Goal: Transaction & Acquisition: Purchase product/service

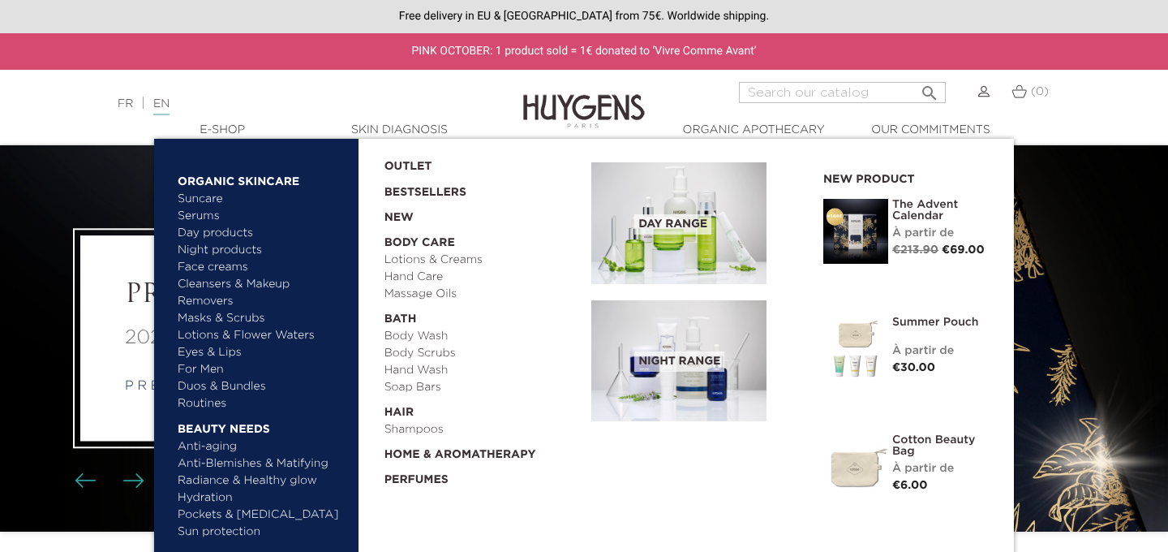
click at [222, 127] on link "  E-Shop" at bounding box center [222, 130] width 162 height 17
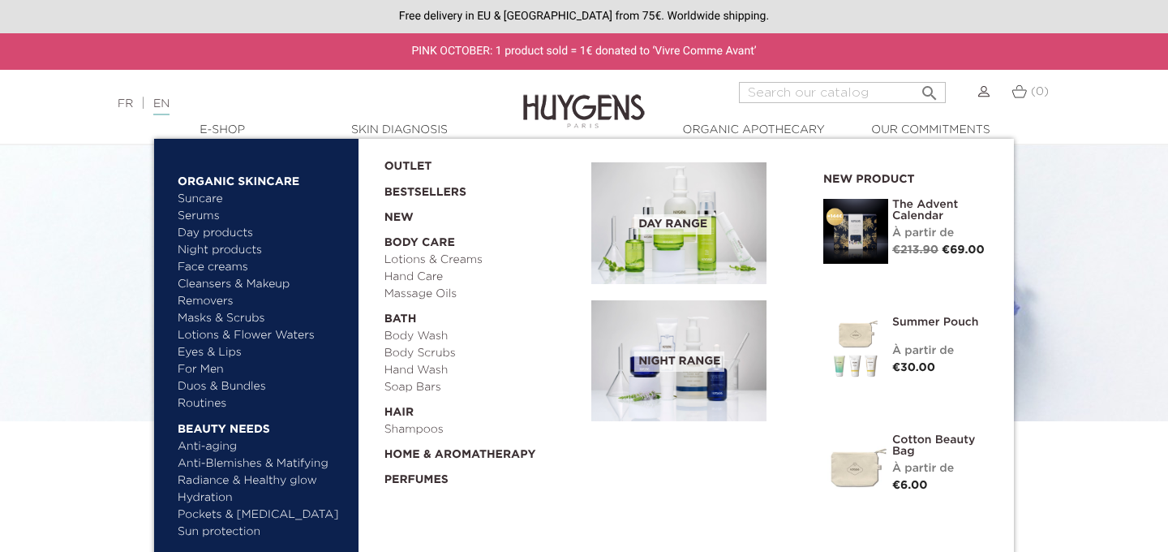
click at [217, 262] on link "Face creams" at bounding box center [263, 267] width 170 height 17
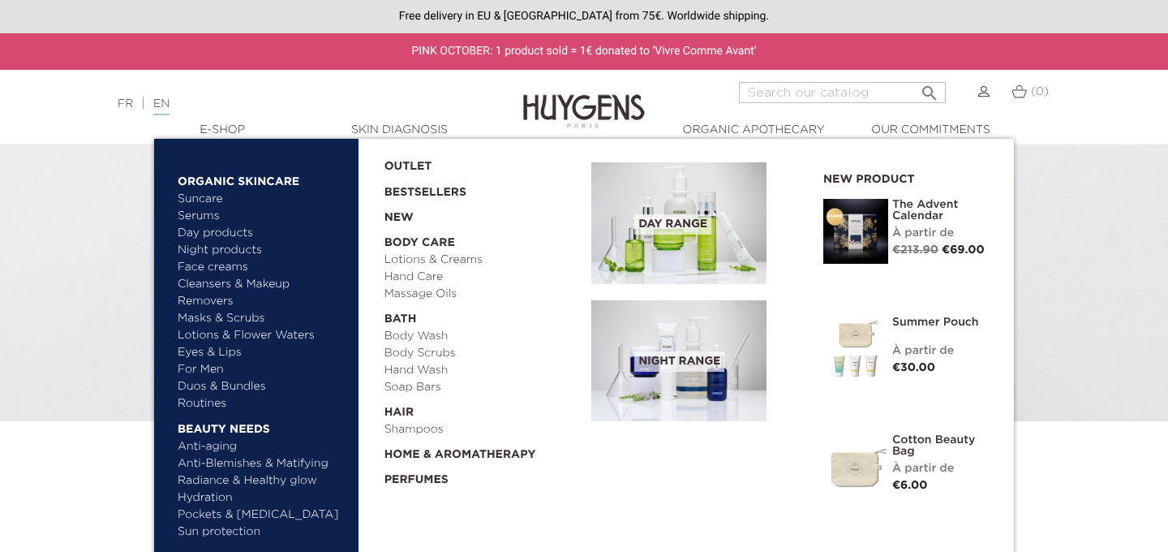
click at [209, 282] on link "Cleansers & Makeup Removers" at bounding box center [263, 293] width 170 height 34
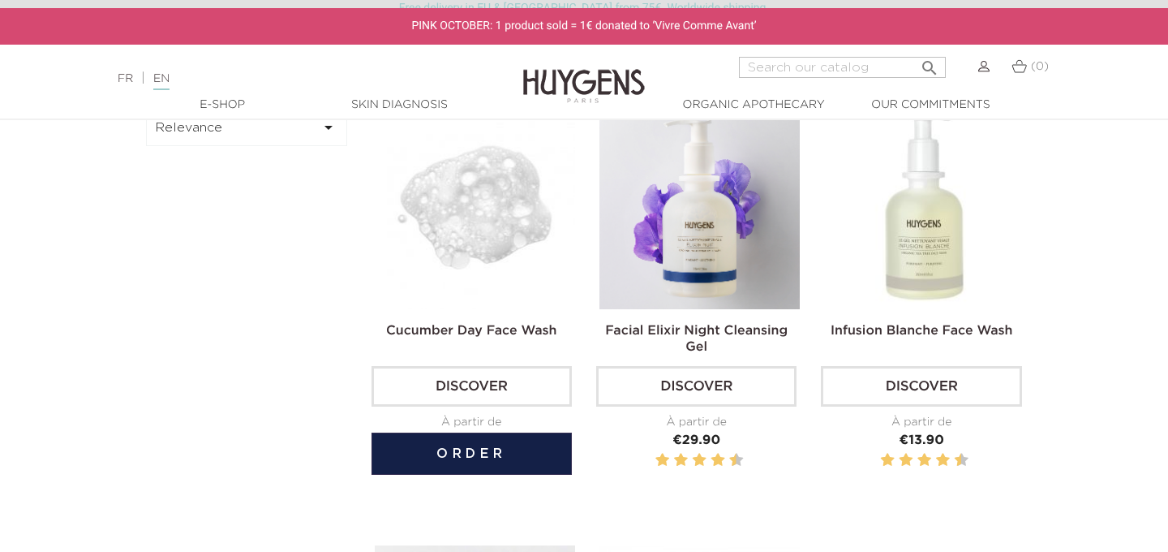
scroll to position [580, 0]
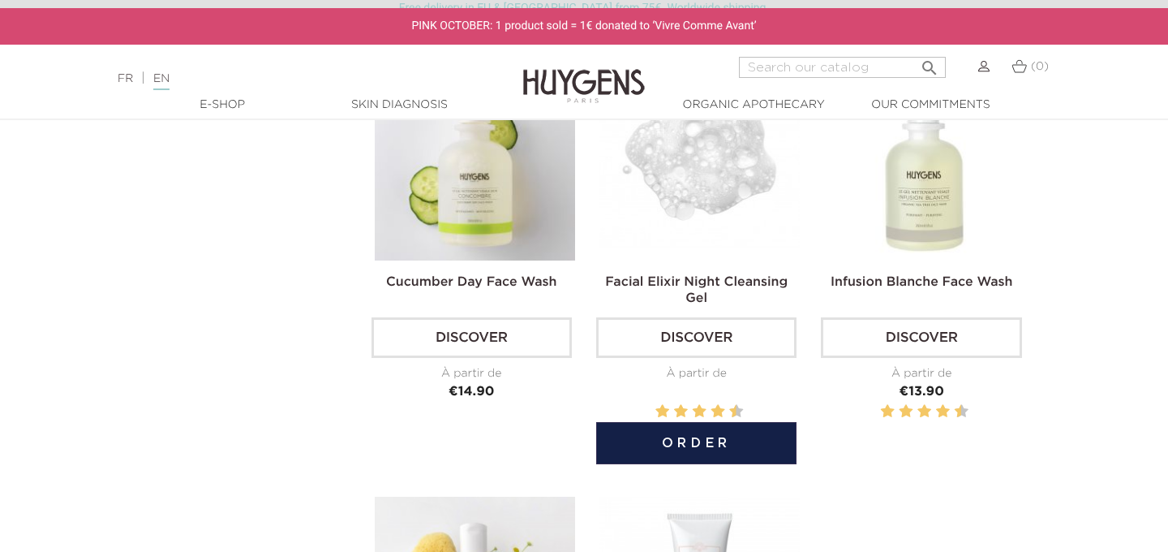
click at [667, 194] on img at bounding box center [700, 160] width 200 height 200
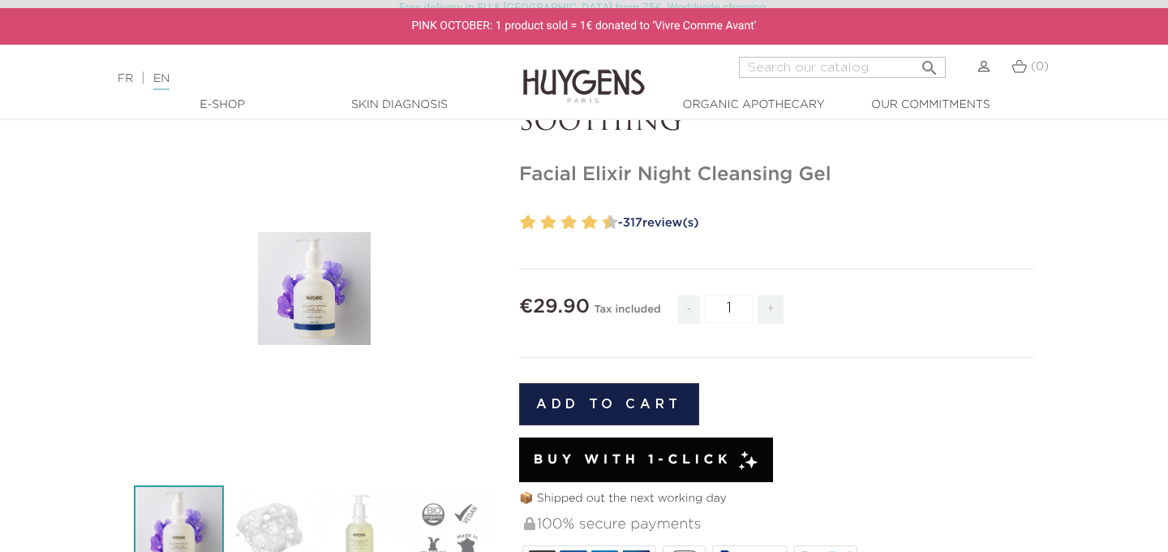
scroll to position [62, 0]
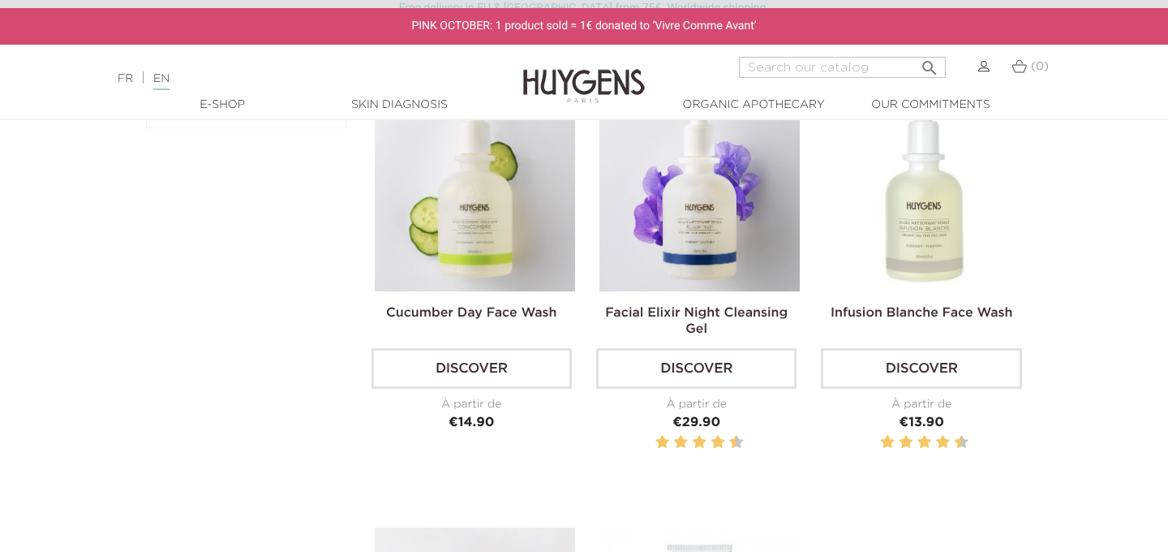
scroll to position [579, 0]
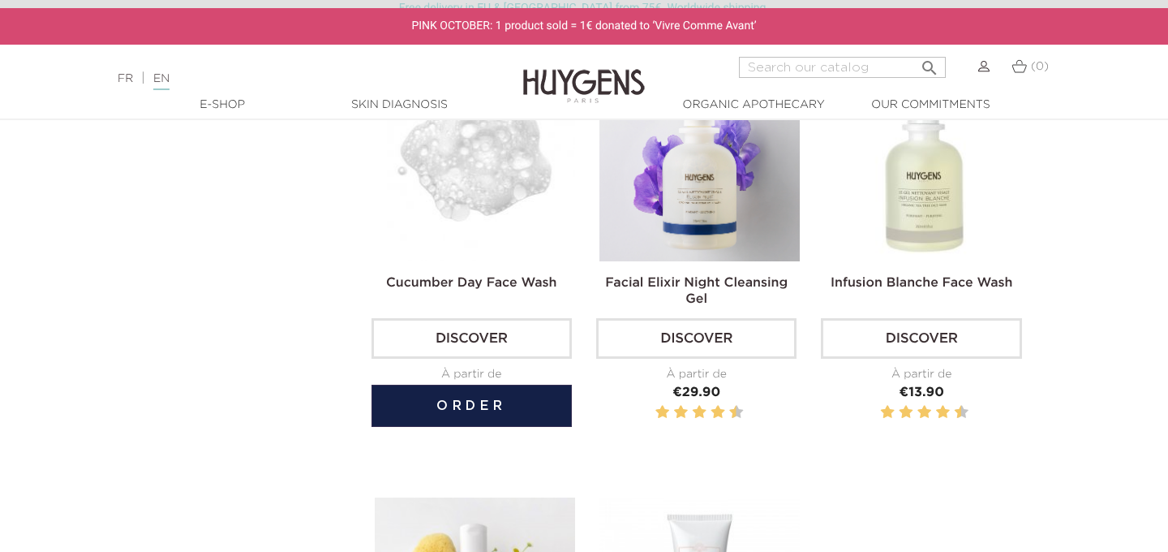
click at [385, 198] on img at bounding box center [475, 161] width 200 height 200
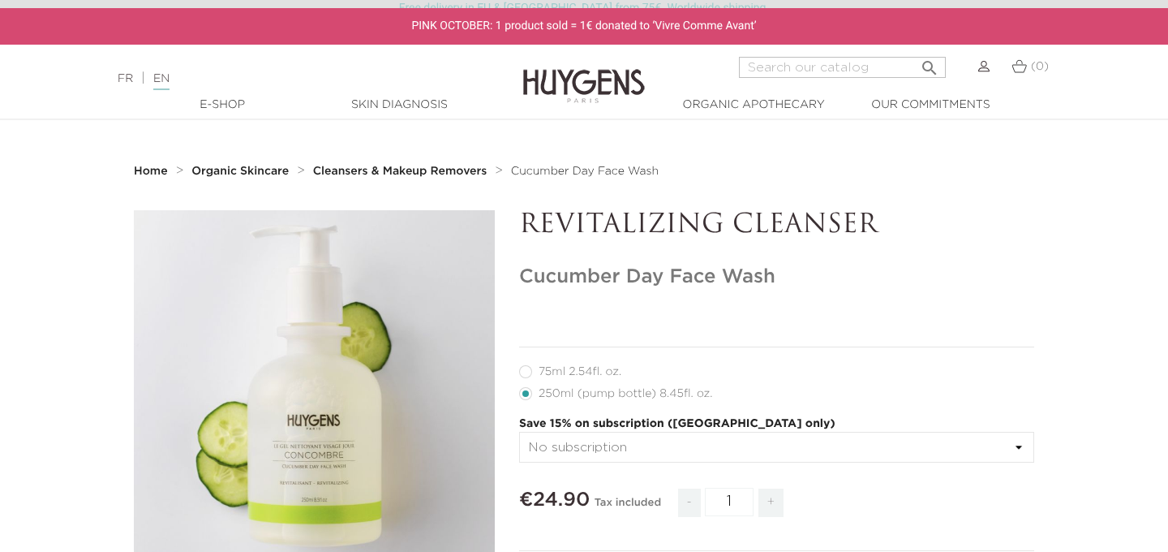
scroll to position [158, 0]
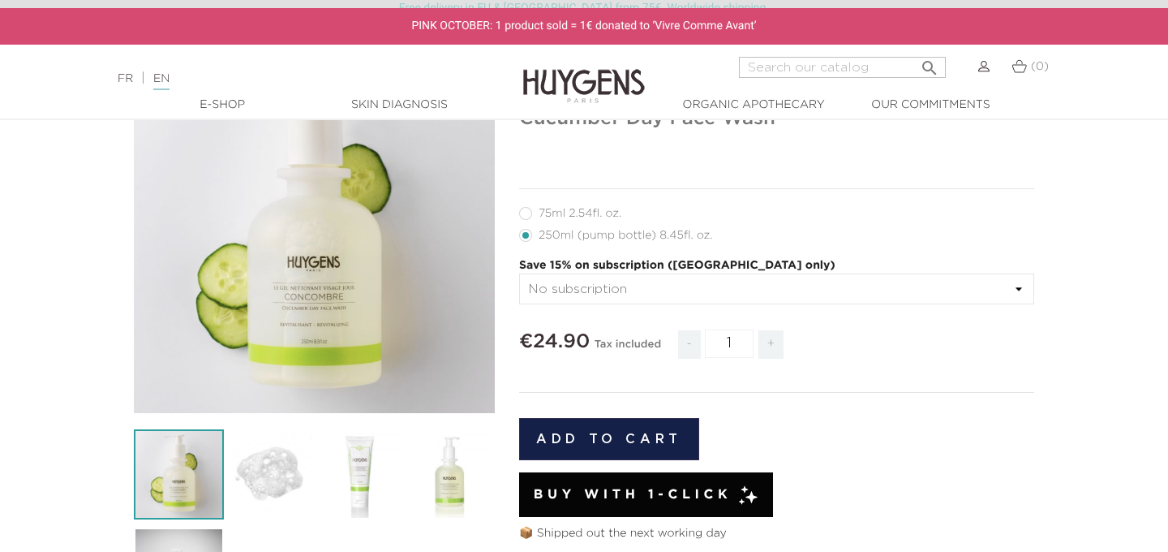
click at [527, 217] on label11"] "75ml 2.54fl. oz." at bounding box center [580, 213] width 122 height 13
radio input "true"
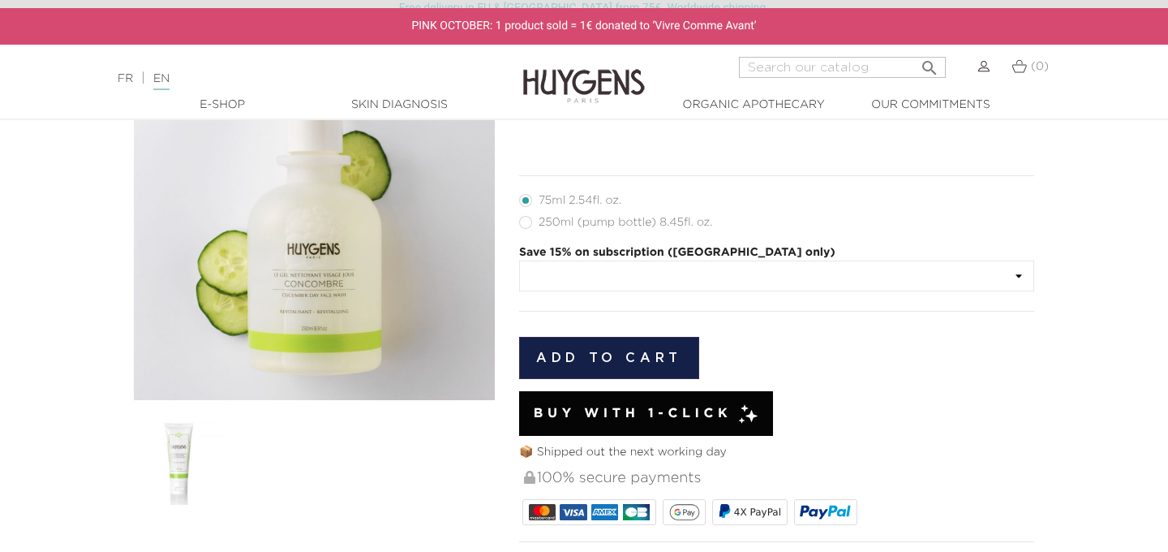
scroll to position [175, 0]
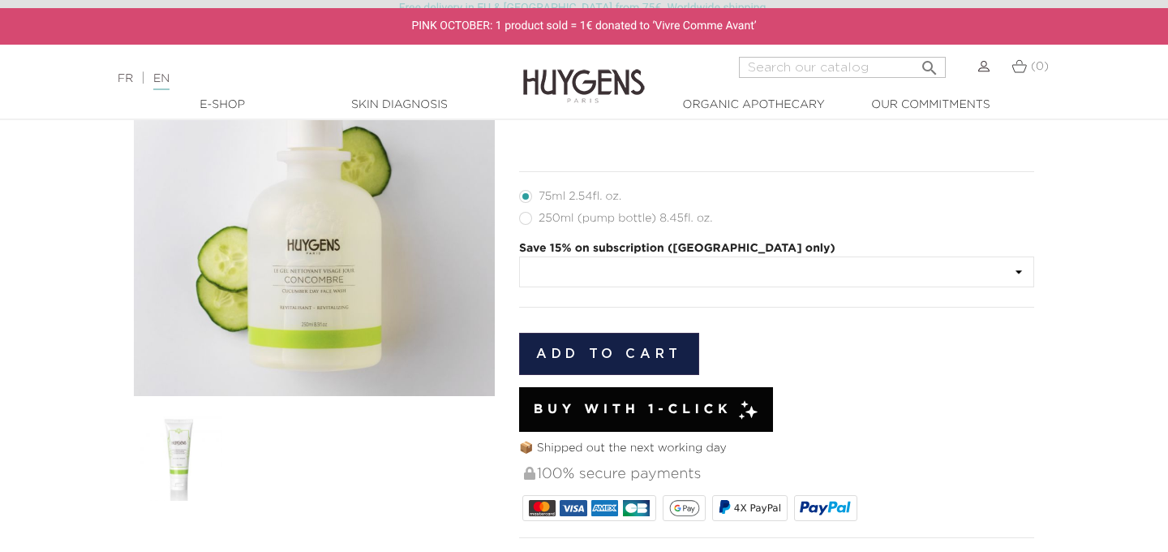
radio input "true"
select select
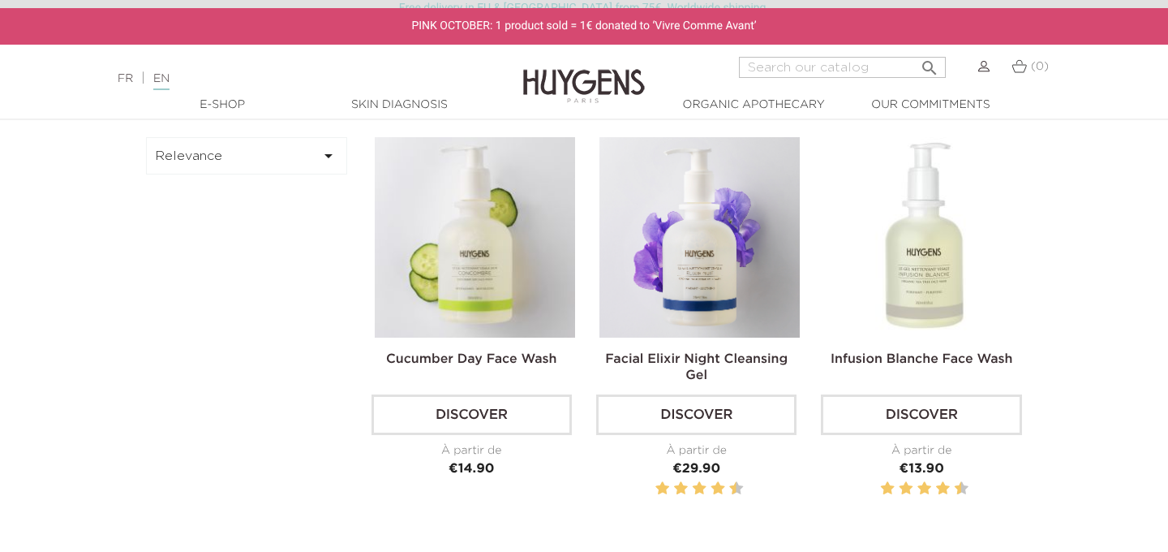
scroll to position [501, 0]
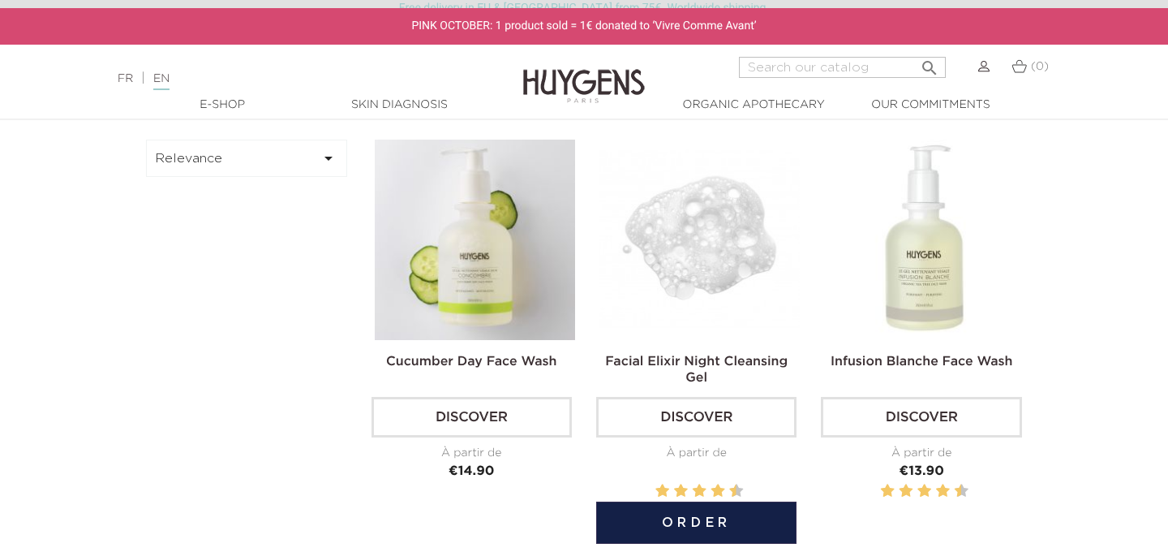
click at [686, 202] on img at bounding box center [700, 240] width 200 height 200
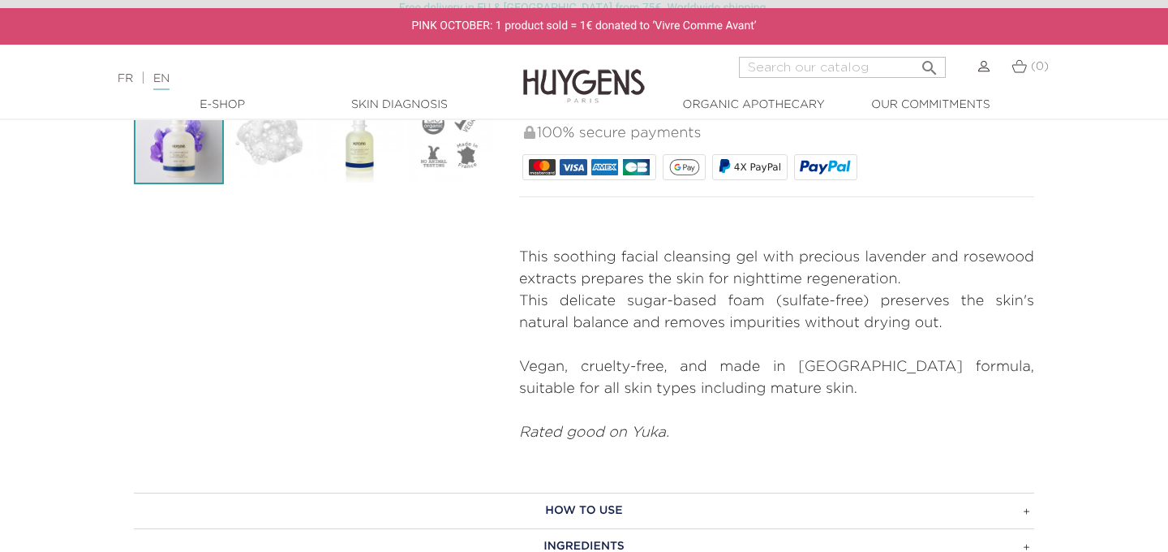
scroll to position [532, 0]
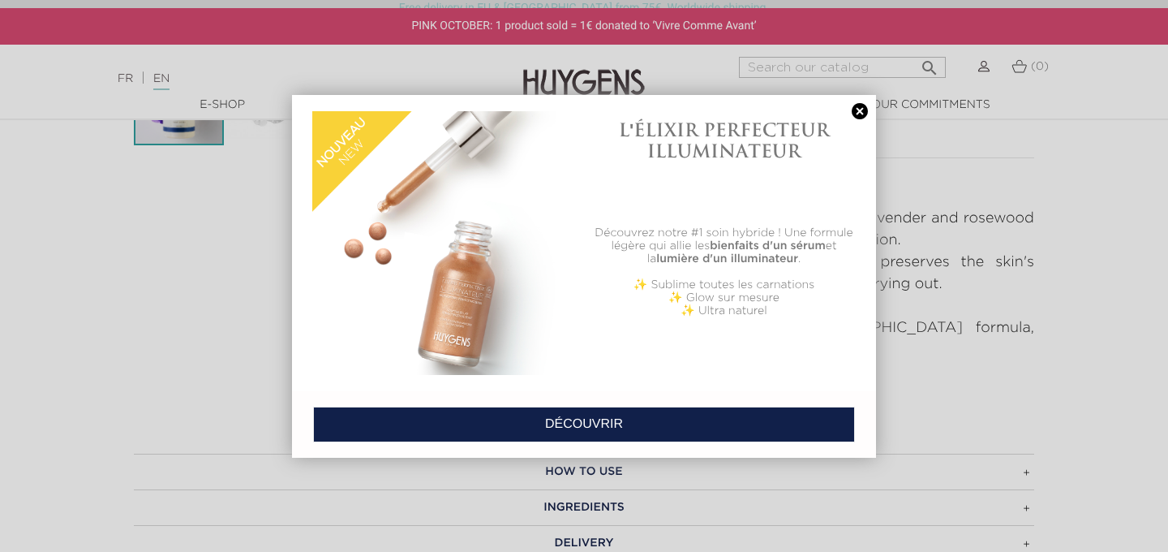
click at [858, 110] on link at bounding box center [860, 111] width 23 height 17
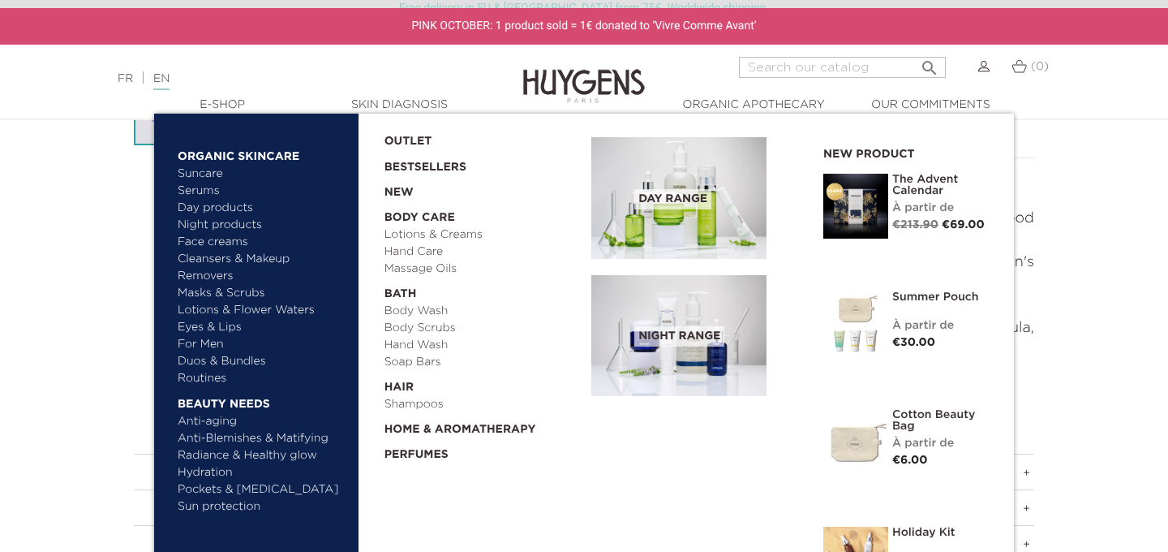
click at [216, 293] on link "Masks & Scrubs" at bounding box center [263, 293] width 170 height 17
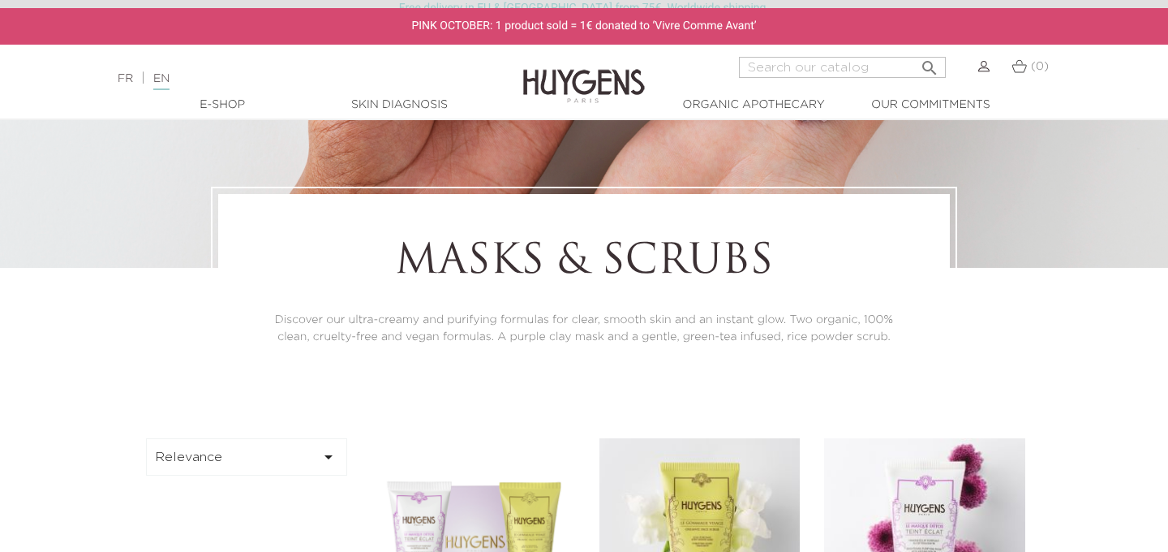
scroll to position [129, 0]
